Goal: Task Accomplishment & Management: Use online tool/utility

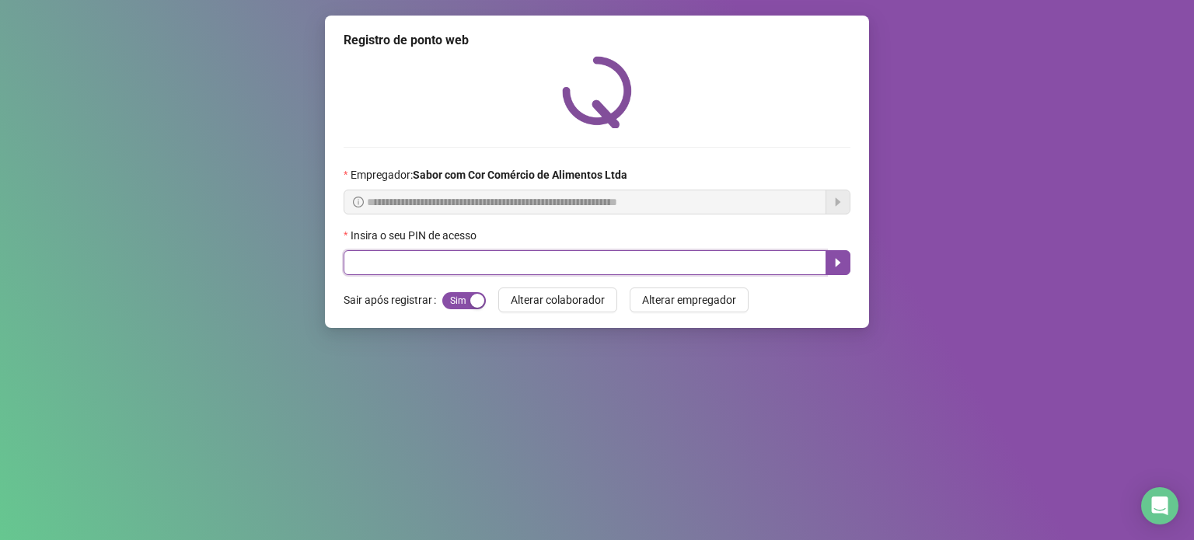
click at [418, 271] on input "text" at bounding box center [585, 262] width 483 height 25
type input "*****"
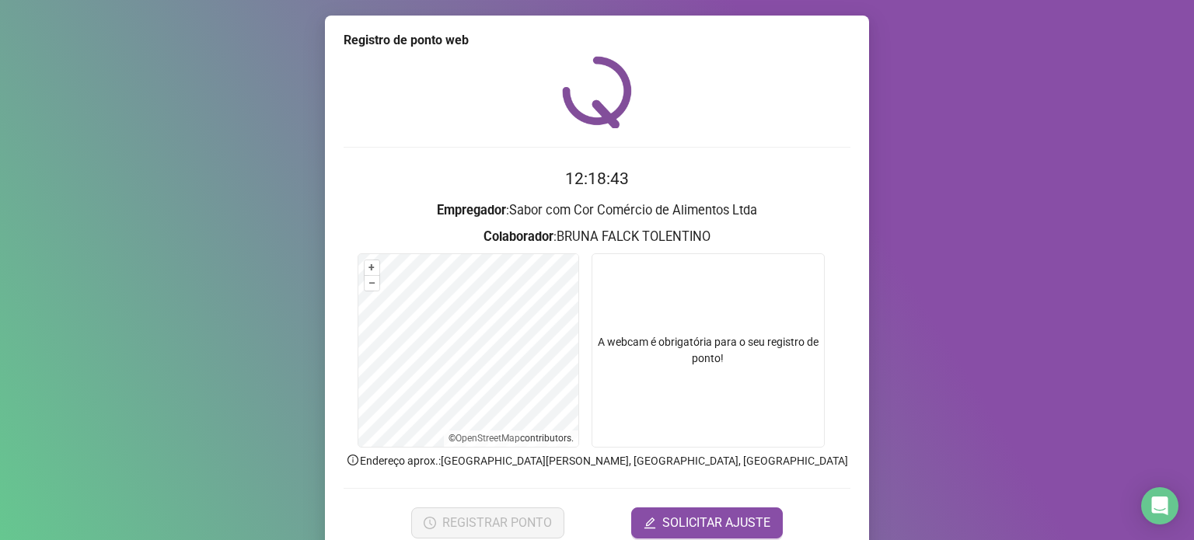
scroll to position [65, 0]
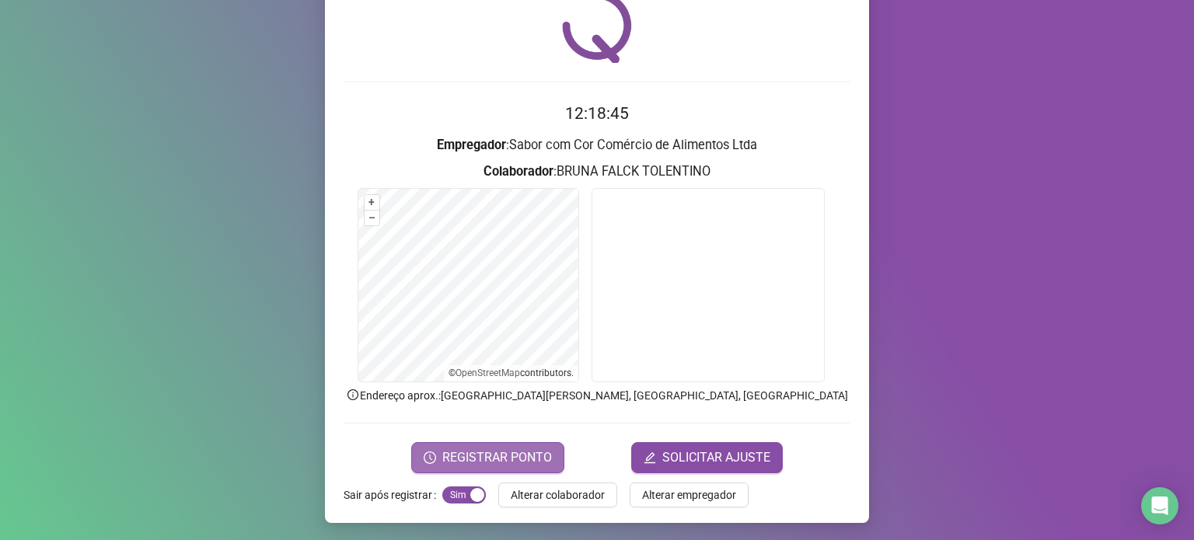
click at [528, 455] on span "REGISTRAR PONTO" at bounding box center [497, 458] width 110 height 19
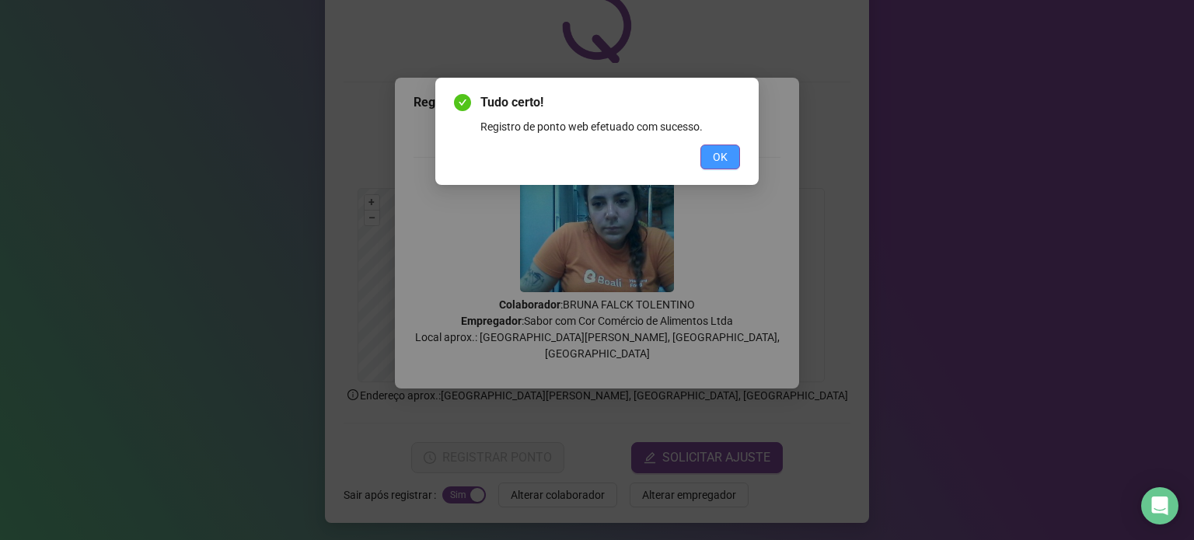
click at [718, 164] on span "OK" at bounding box center [720, 156] width 15 height 17
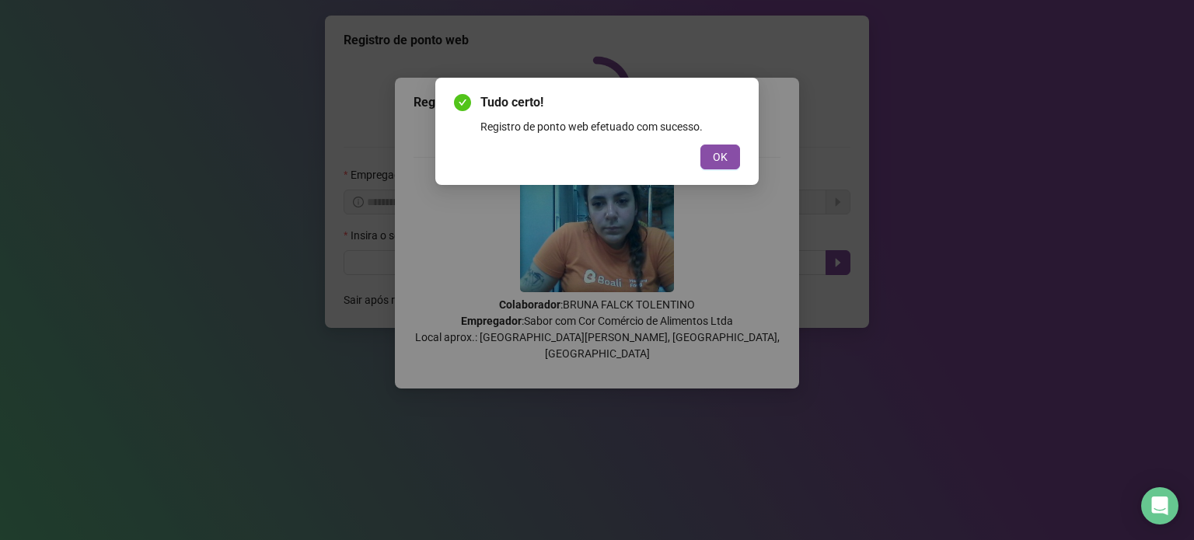
scroll to position [0, 0]
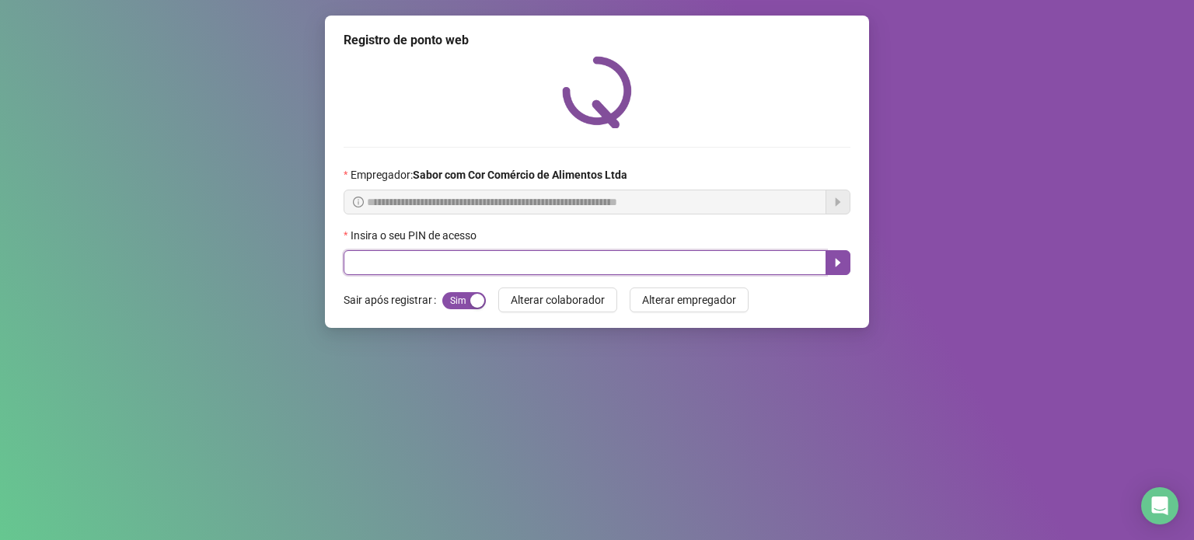
click at [388, 265] on input "text" at bounding box center [585, 262] width 483 height 25
type input "*****"
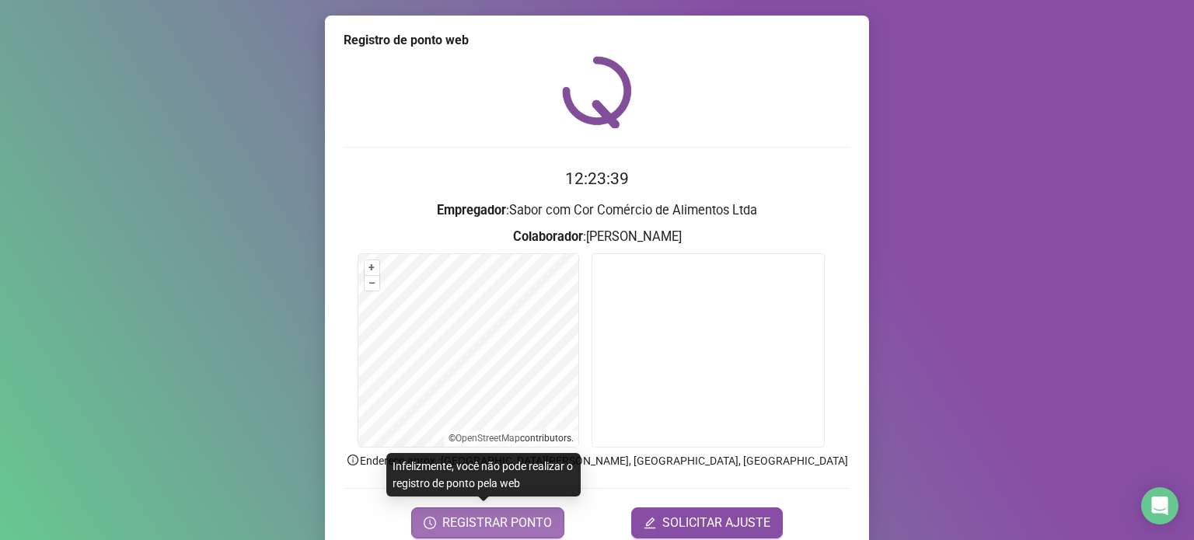
click at [502, 526] on span "REGISTRAR PONTO" at bounding box center [497, 523] width 110 height 19
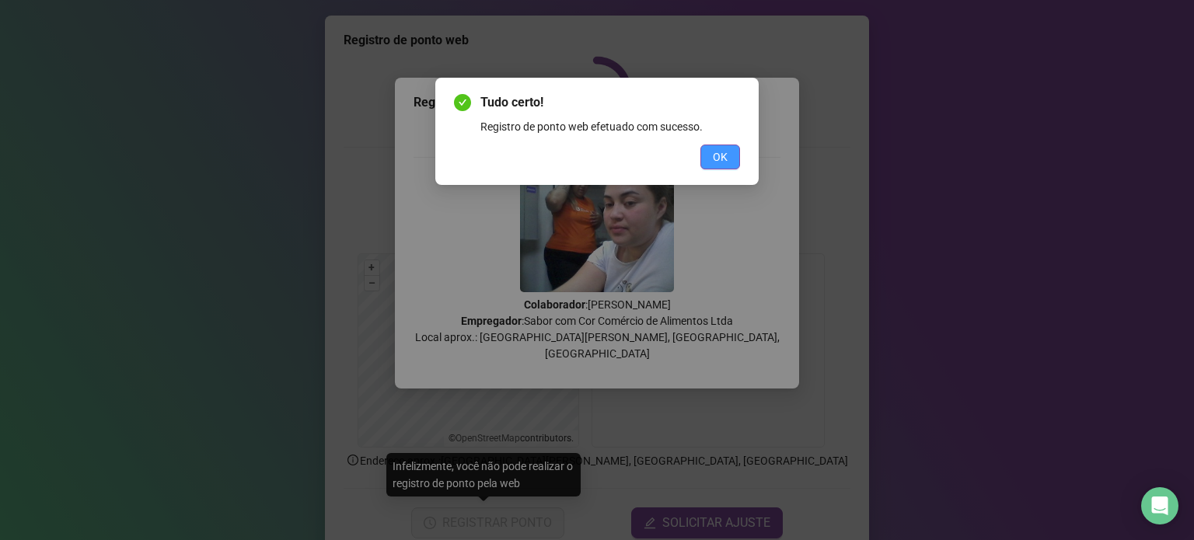
click at [713, 159] on span "OK" at bounding box center [720, 156] width 15 height 17
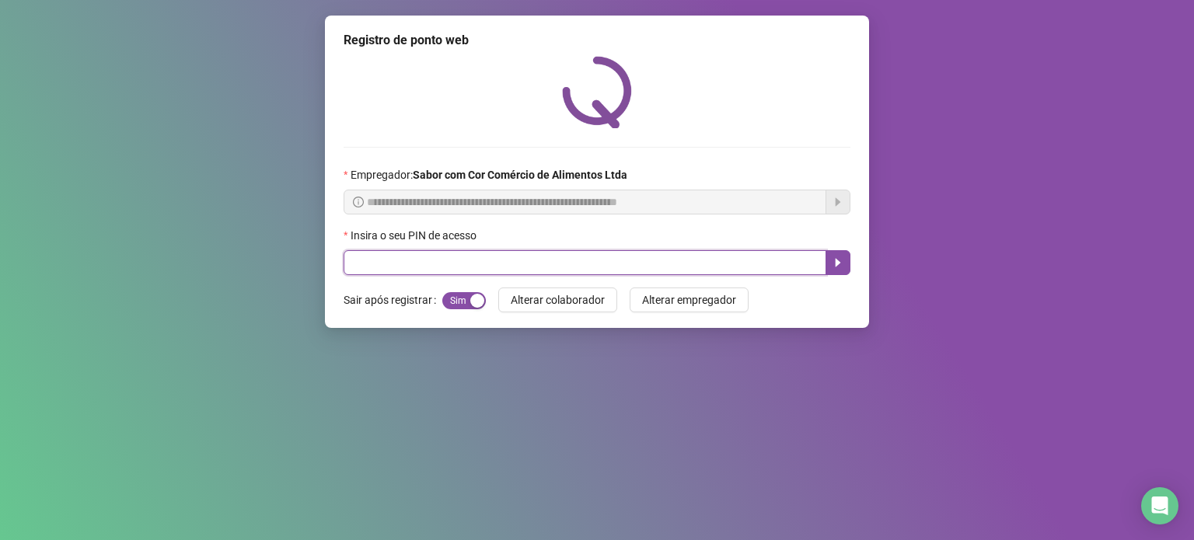
click at [377, 256] on input "text" at bounding box center [585, 262] width 483 height 25
type input "*****"
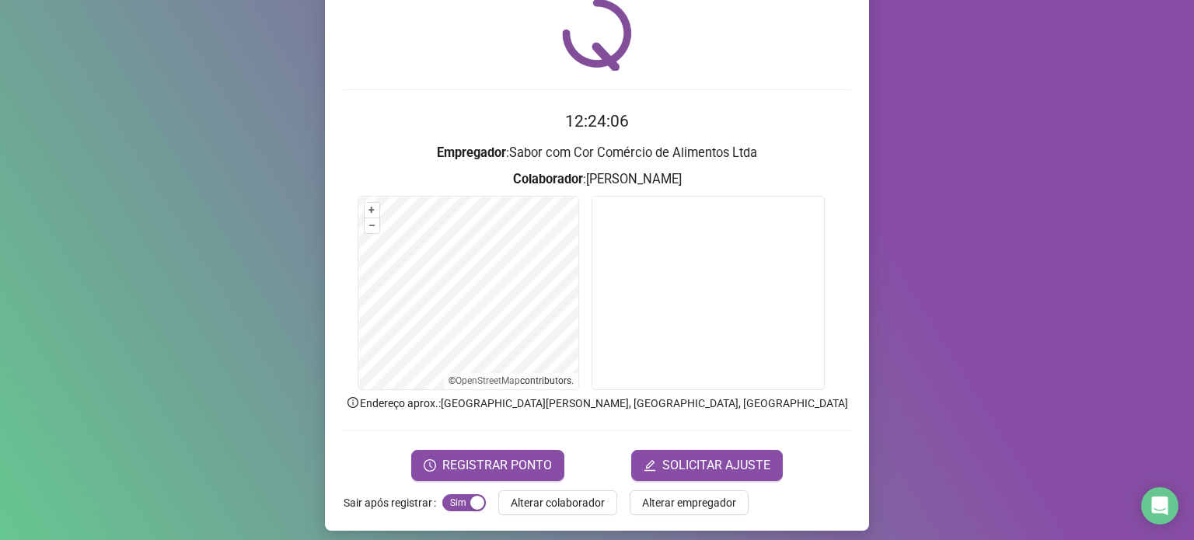
scroll to position [65, 0]
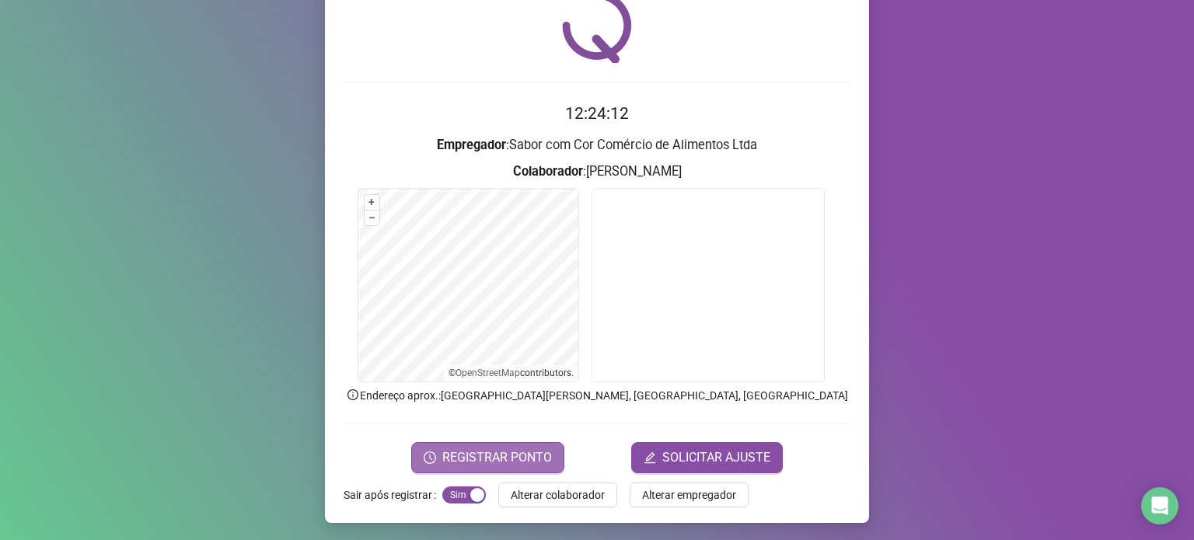
click at [545, 450] on span "REGISTRAR PONTO" at bounding box center [497, 458] width 110 height 19
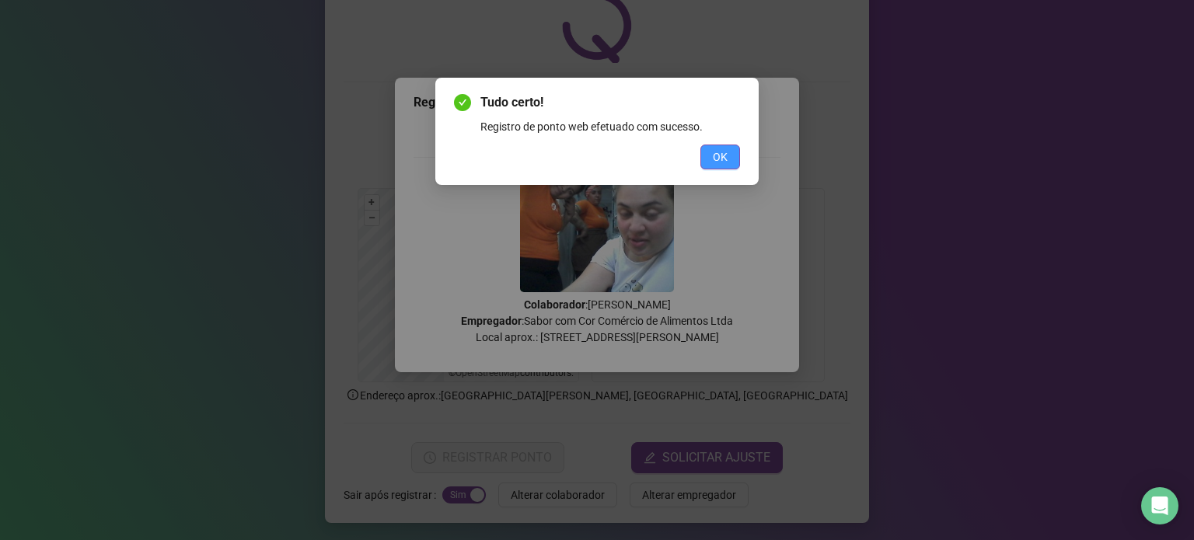
click at [725, 148] on span "OK" at bounding box center [720, 156] width 15 height 17
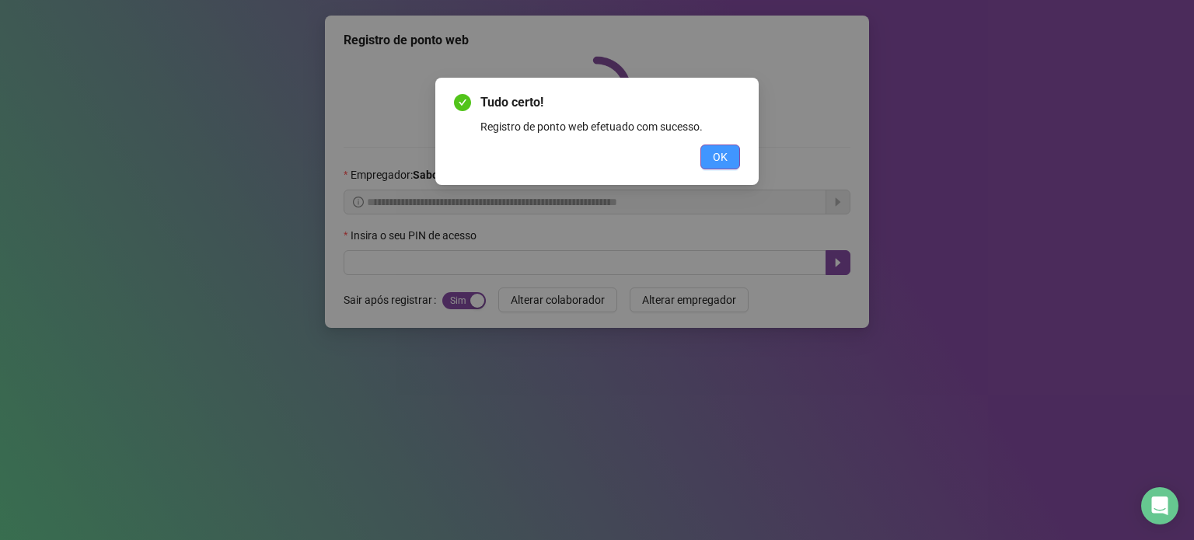
scroll to position [0, 0]
